Goal: Task Accomplishment & Management: Use online tool/utility

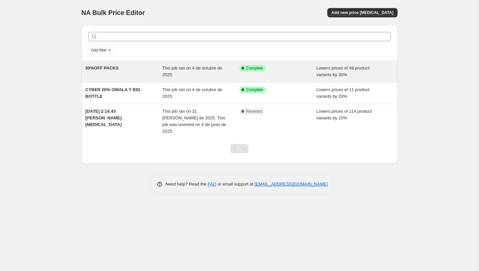
click at [232, 72] on div "This job ran on 4 de octubre de 2025." at bounding box center [200, 71] width 77 height 13
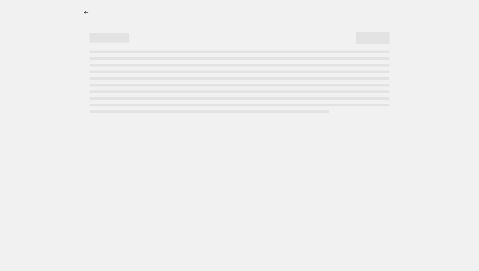
select select "percentage"
select select "collection"
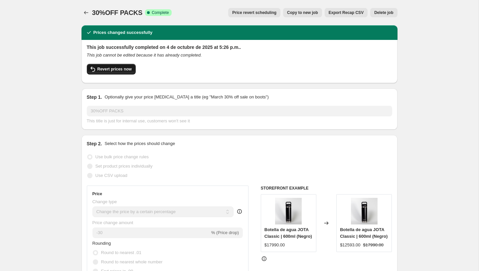
click at [119, 70] on span "Revert prices now" at bounding box center [115, 69] width 34 height 5
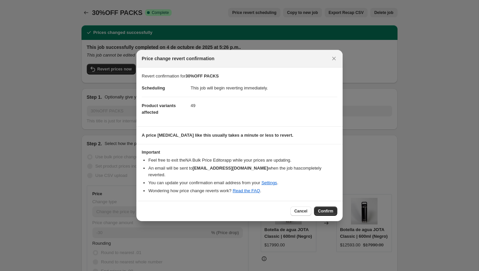
click at [329, 210] on span "Confirm" at bounding box center [325, 211] width 15 height 5
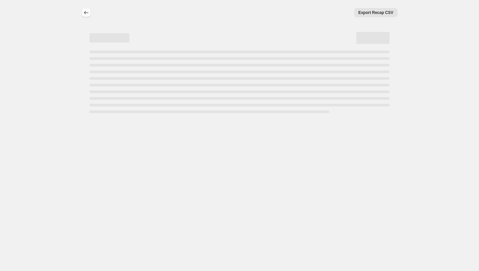
select select "percentage"
select select "collection"
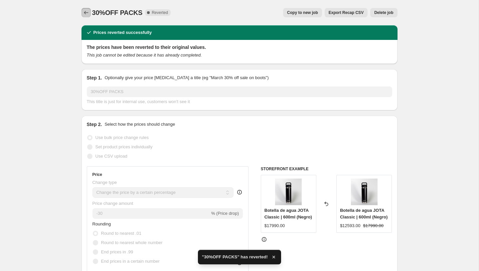
click at [83, 11] on icon "Price change jobs" at bounding box center [86, 12] width 7 height 7
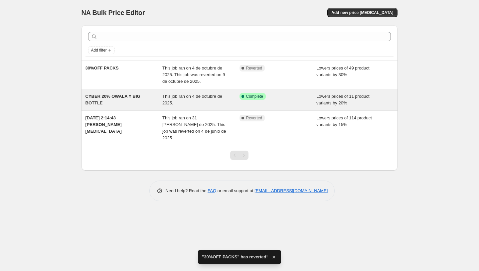
click at [159, 99] on div "CYBER 20% OWALA Y BIG BOTTLE" at bounding box center [124, 99] width 77 height 13
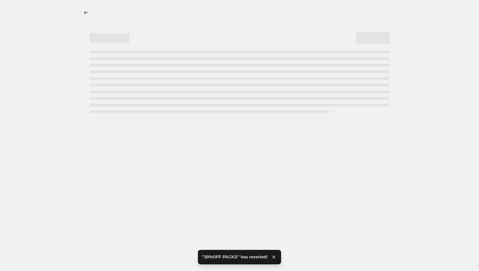
select select "percentage"
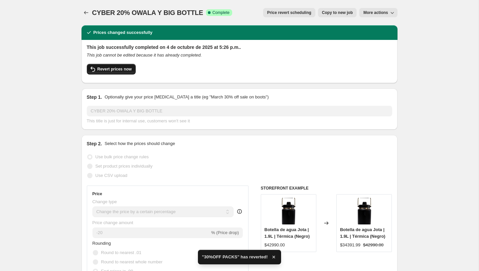
click at [123, 70] on span "Revert prices now" at bounding box center [115, 69] width 34 height 5
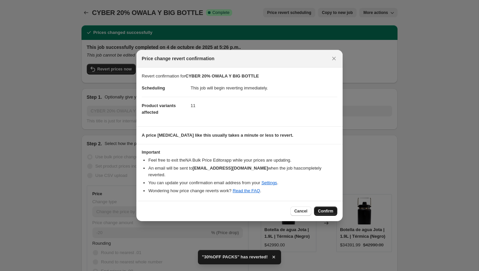
click at [327, 209] on span "Confirm" at bounding box center [325, 211] width 15 height 5
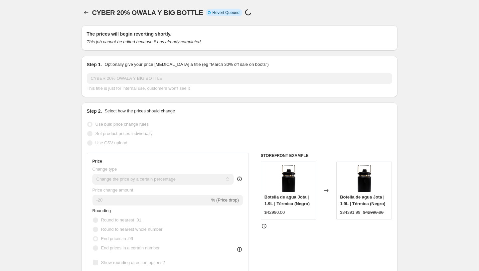
select select "percentage"
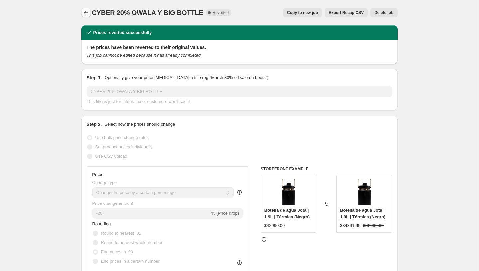
click at [88, 13] on icon "Price change jobs" at bounding box center [86, 12] width 7 height 7
